Goal: Check status: Check status

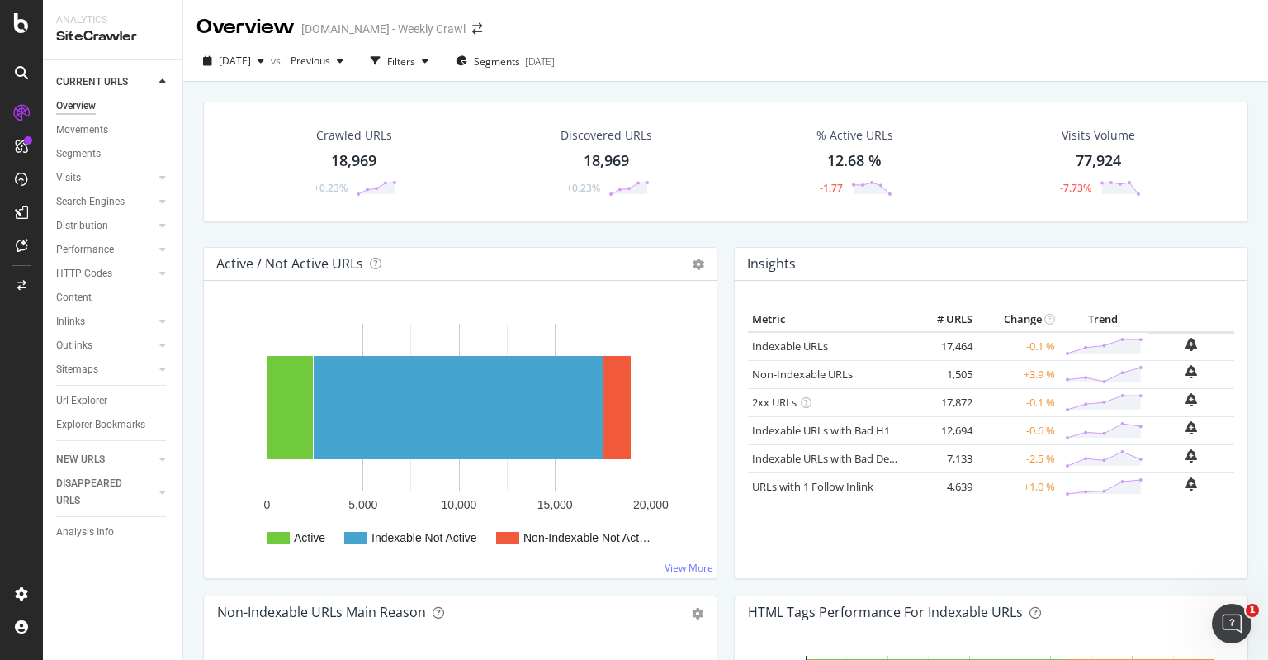
click at [580, 239] on div "Crawled URLs 18,969 +0.23% Discovered URLs 18,969 +0.23% % Active URLs 12.68 % …" at bounding box center [726, 174] width 1062 height 145
click at [616, 231] on div "Crawled URLs 18,969 +0.23% Discovered URLs 18,969 +0.23% % Active URLs 12.68 % …" at bounding box center [726, 174] width 1062 height 145
click at [835, 233] on div "Crawled URLs 18,969 +0.23% Discovered URLs 18,969 +0.23% % Active URLs 12.68 % …" at bounding box center [726, 174] width 1062 height 145
